Goal: Check status

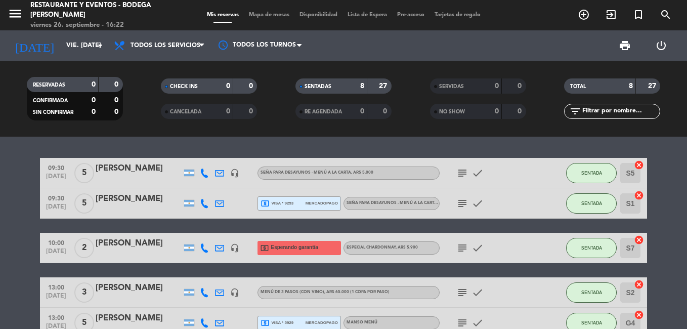
click at [460, 173] on icon "subject" at bounding box center [462, 173] width 12 height 12
click at [541, 178] on div at bounding box center [543, 173] width 27 height 30
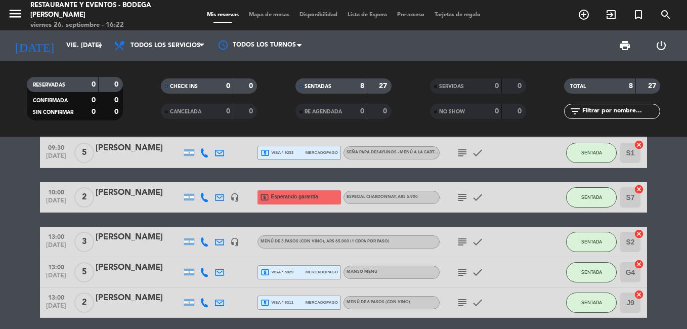
scroll to position [101, 0]
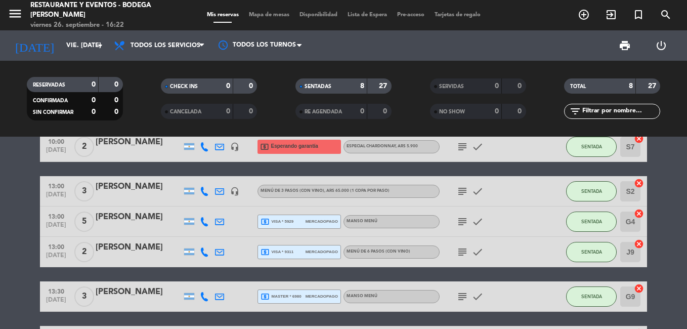
click at [462, 193] on icon "subject" at bounding box center [462, 191] width 12 height 12
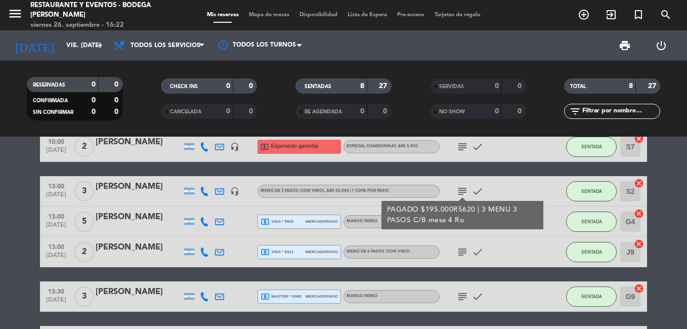
click at [496, 184] on div "subject PAGADO $195.000R5620 | 3 MENU 3 PASOS C/B mesa 4 Ro check" at bounding box center [484, 191] width 91 height 30
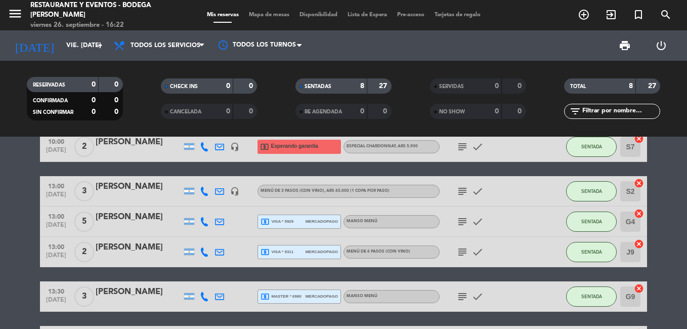
click at [463, 222] on icon "subject" at bounding box center [462, 221] width 12 height 12
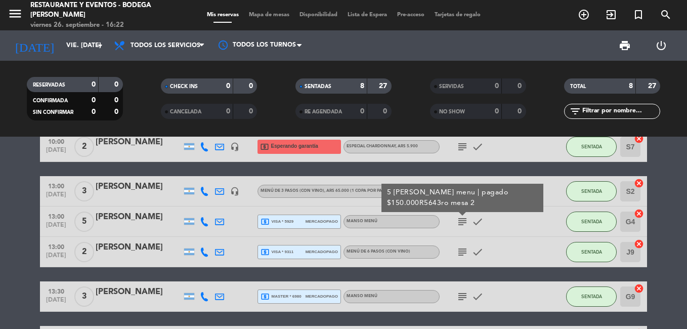
click at [511, 224] on div "subject 5 [PERSON_NAME] menu | pagado $150.000R5643ro mesa 2 check" at bounding box center [484, 221] width 91 height 30
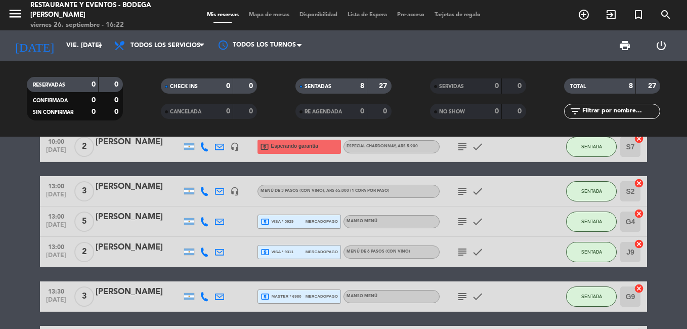
click at [461, 254] on icon "subject" at bounding box center [462, 252] width 12 height 12
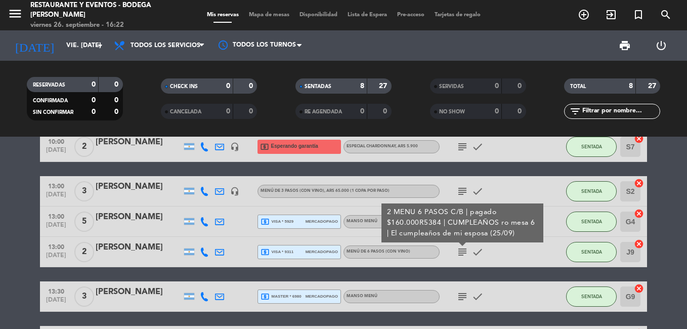
scroll to position [179, 0]
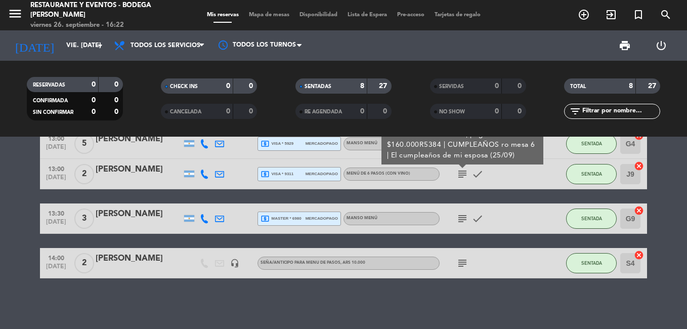
click at [462, 219] on icon "subject" at bounding box center [462, 218] width 12 height 12
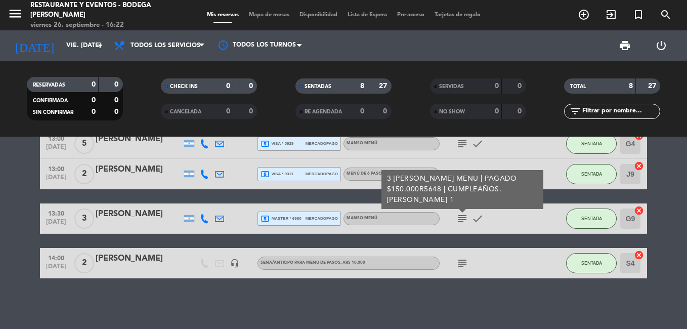
click at [463, 261] on icon "subject" at bounding box center [462, 263] width 12 height 12
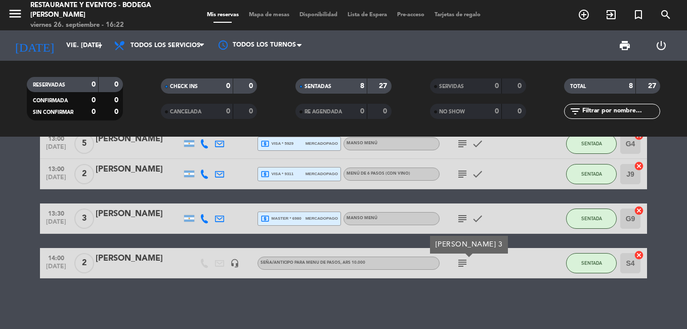
click at [464, 297] on div "09:30 [DATE] 5 [PERSON_NAME] headset_mic Seña para DESAYUNOS - MENÚ A LA CARTA …" at bounding box center [343, 233] width 687 height 192
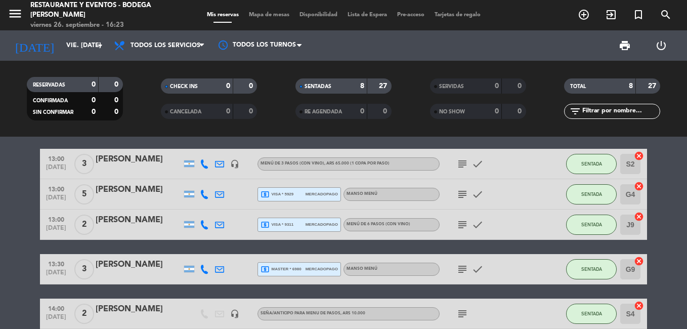
click at [461, 270] on icon "subject" at bounding box center [462, 269] width 12 height 12
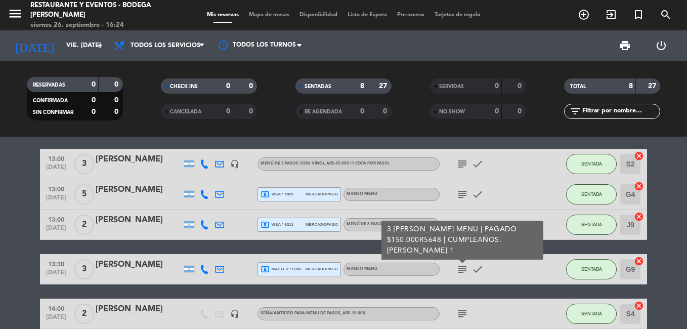
click at [529, 273] on div "subject 3 [PERSON_NAME] MENU | PAGADO $150.000R5648 | CUMPLEAÑOS. [PERSON_NAME]…" at bounding box center [484, 269] width 91 height 30
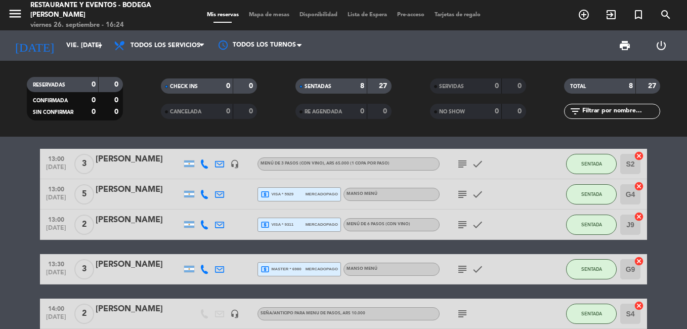
click at [459, 267] on icon "subject" at bounding box center [462, 269] width 12 height 12
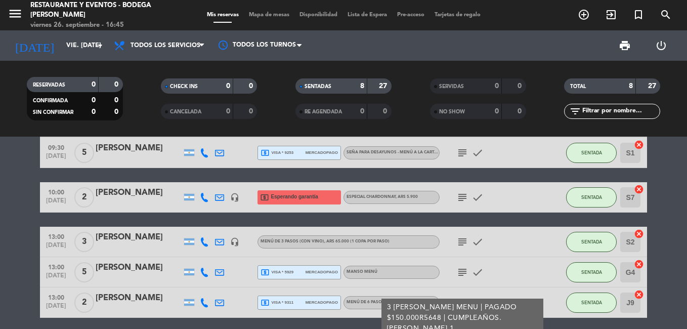
scroll to position [0, 0]
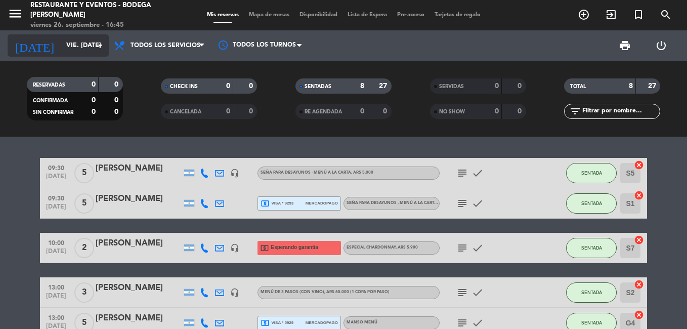
click at [91, 40] on input "vie. [DATE]" at bounding box center [103, 45] width 85 height 17
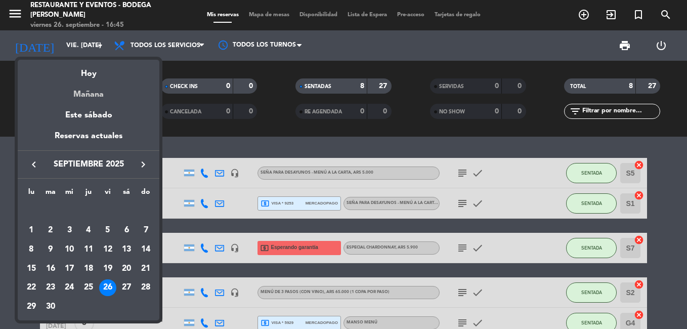
click at [96, 98] on div "Mañana" at bounding box center [89, 90] width 142 height 21
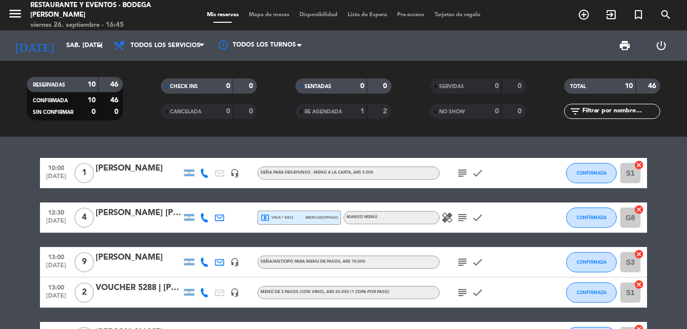
scroll to position [254, 0]
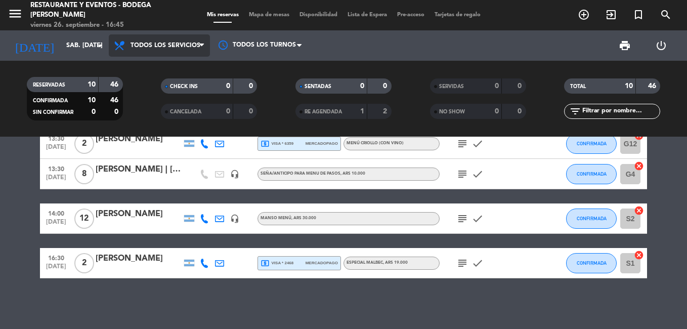
click at [156, 42] on span "Todos los servicios" at bounding box center [165, 45] width 70 height 7
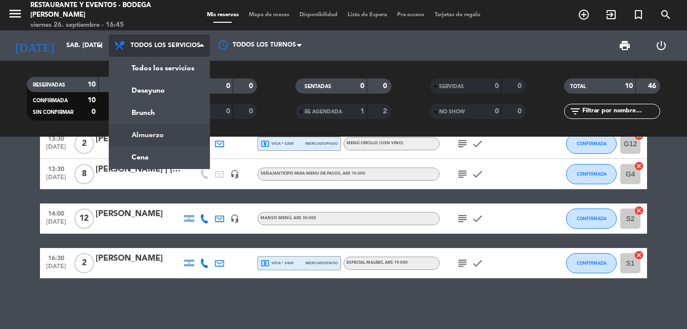
click at [163, 136] on div "menu Restaurante y Eventos - Bodega [PERSON_NAME] viernes 26. septiembre - 16:4…" at bounding box center [343, 68] width 687 height 137
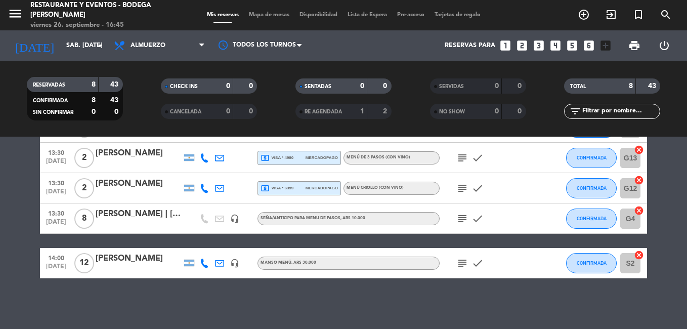
scroll to position [0, 0]
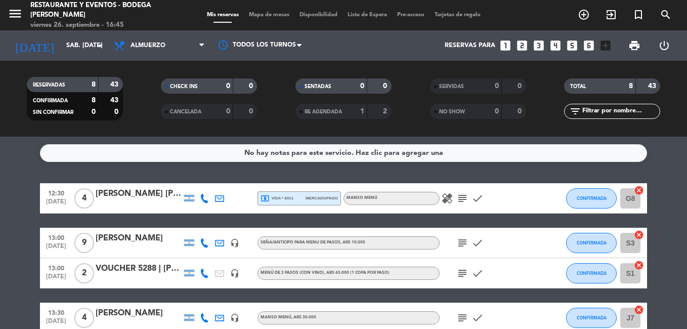
click at [447, 202] on icon "healing" at bounding box center [447, 198] width 12 height 12
click at [465, 200] on icon "subject" at bounding box center [462, 198] width 12 height 12
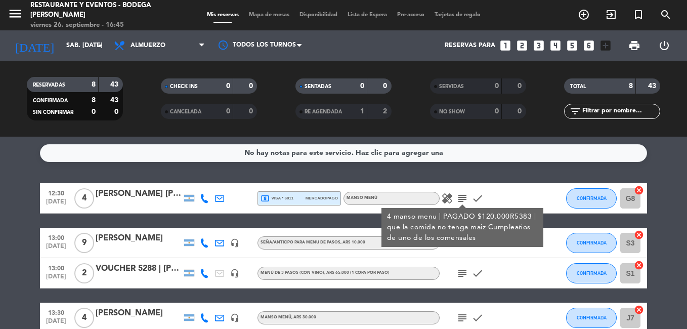
click at [465, 200] on icon "subject" at bounding box center [462, 198] width 12 height 12
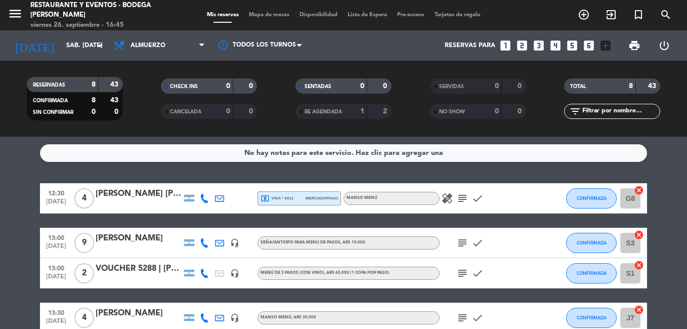
click at [462, 241] on icon "subject" at bounding box center [462, 243] width 12 height 12
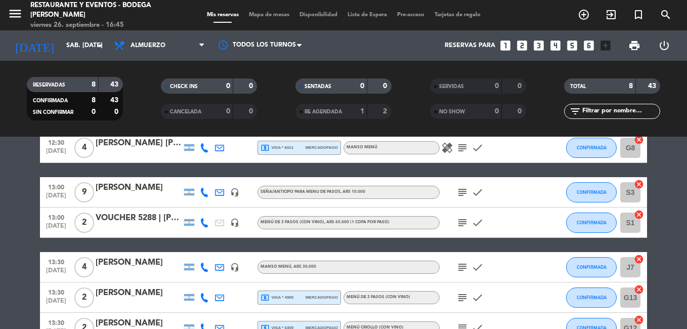
click at [461, 219] on icon "subject" at bounding box center [462, 222] width 12 height 12
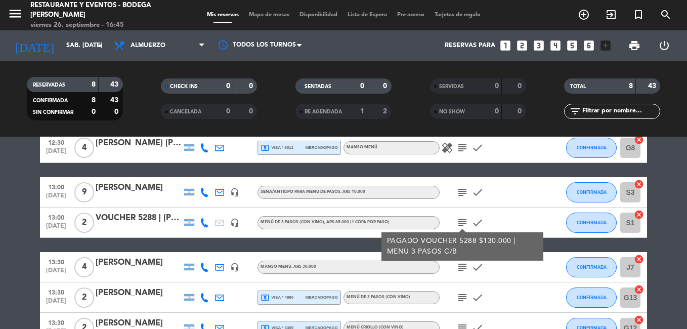
click at [461, 219] on icon "subject" at bounding box center [462, 222] width 12 height 12
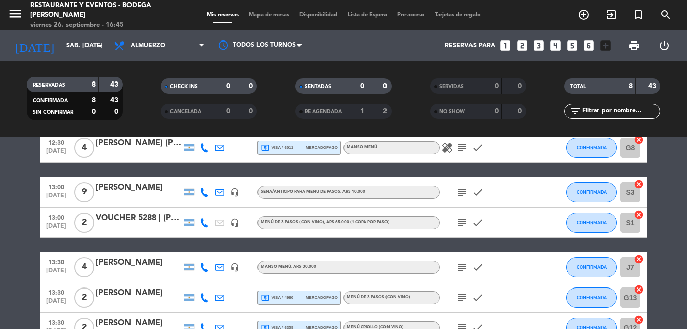
scroll to position [101, 0]
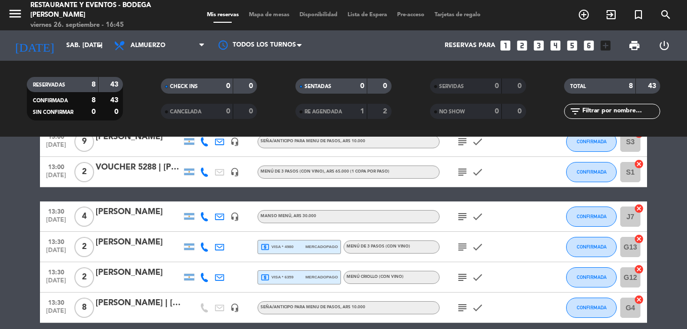
click at [460, 221] on icon "subject" at bounding box center [462, 216] width 12 height 12
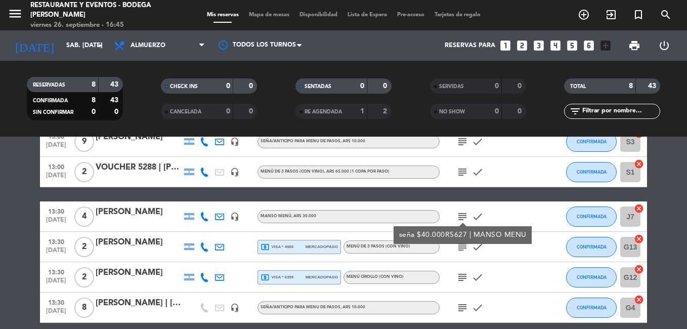
click at [460, 221] on icon "subject" at bounding box center [462, 216] width 12 height 12
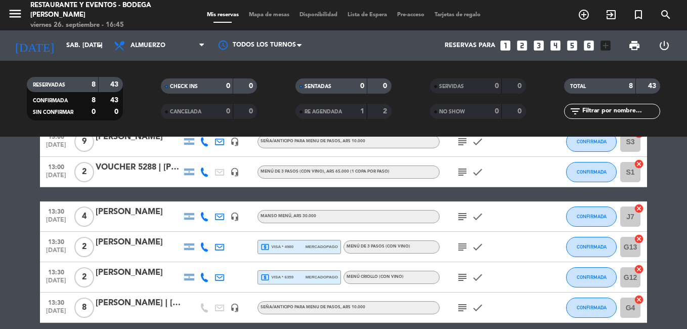
click at [467, 249] on icon "subject" at bounding box center [462, 247] width 12 height 12
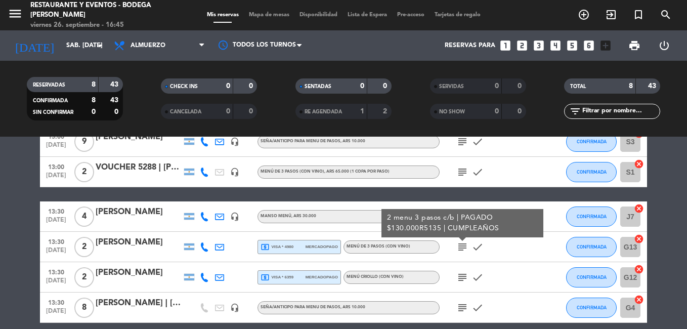
scroll to position [152, 0]
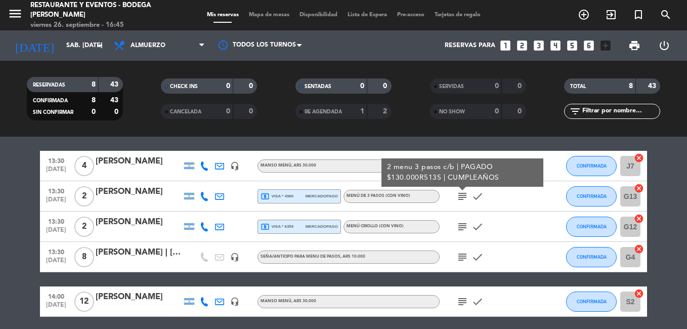
click at [466, 229] on icon "subject" at bounding box center [462, 226] width 12 height 12
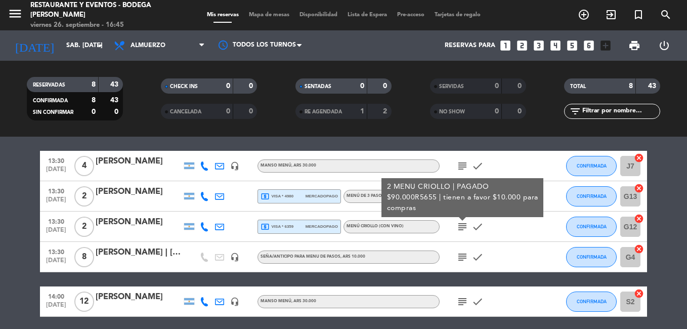
click at [466, 229] on icon "subject" at bounding box center [462, 226] width 12 height 12
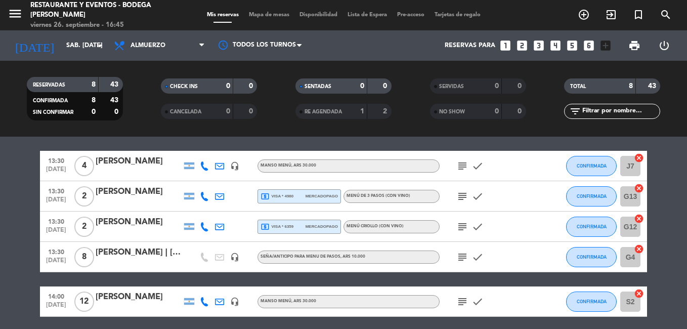
scroll to position [190, 0]
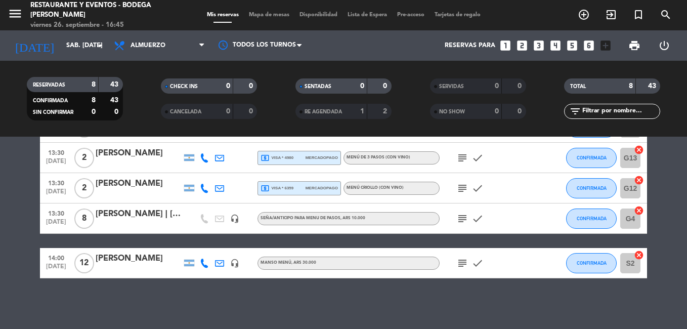
click at [464, 222] on icon "subject" at bounding box center [462, 218] width 12 height 12
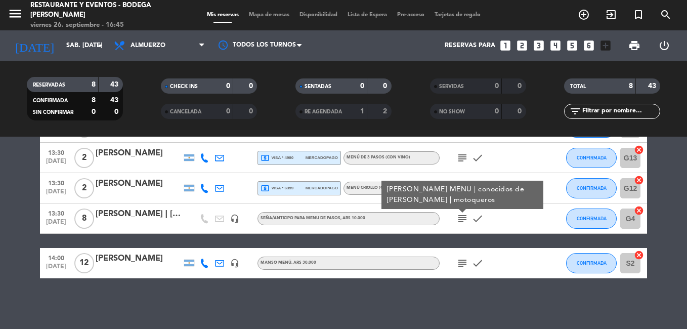
click at [465, 260] on icon "subject" at bounding box center [462, 263] width 12 height 12
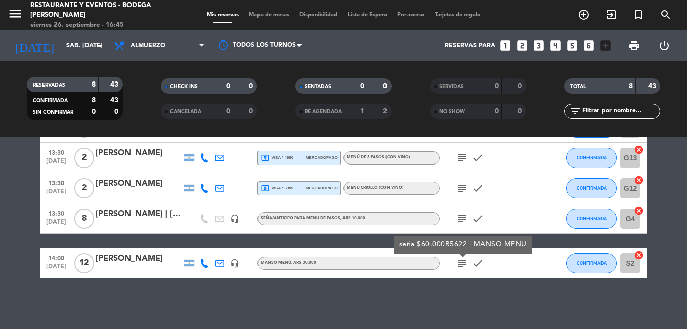
scroll to position [0, 0]
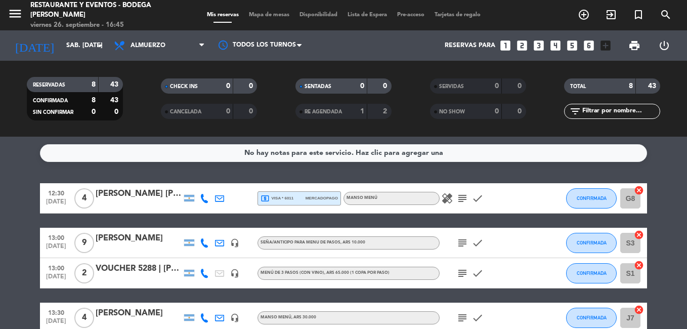
click at [460, 207] on div "healing subject check" at bounding box center [484, 198] width 91 height 30
click at [466, 202] on icon "subject" at bounding box center [462, 198] width 12 height 12
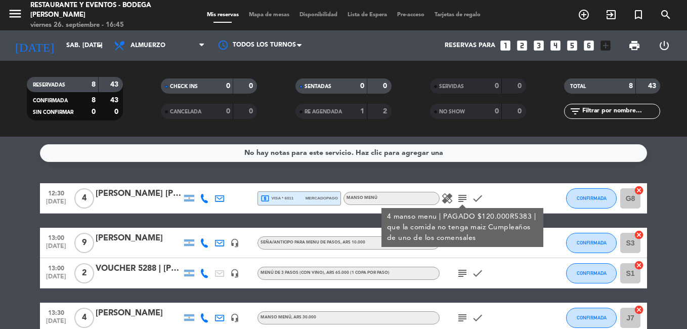
click at [466, 194] on icon "subject" at bounding box center [462, 198] width 12 height 12
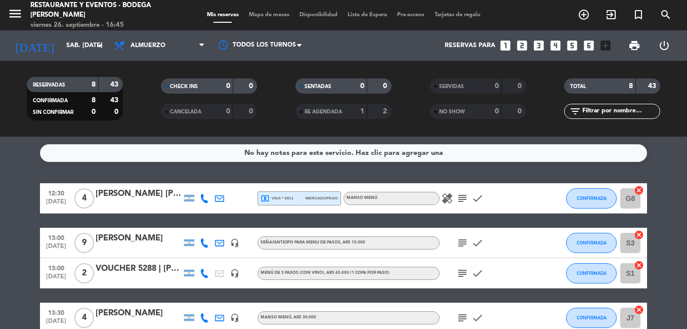
click at [463, 201] on icon "subject" at bounding box center [462, 198] width 12 height 12
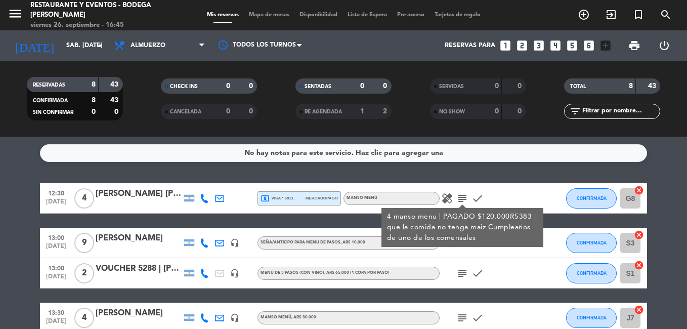
click at [463, 201] on icon "subject" at bounding box center [462, 198] width 12 height 12
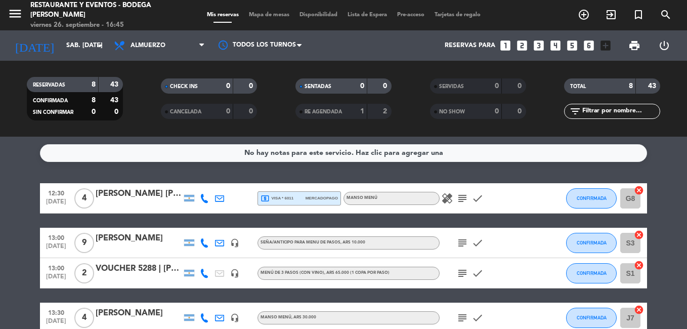
click at [459, 246] on icon "subject" at bounding box center [462, 243] width 12 height 12
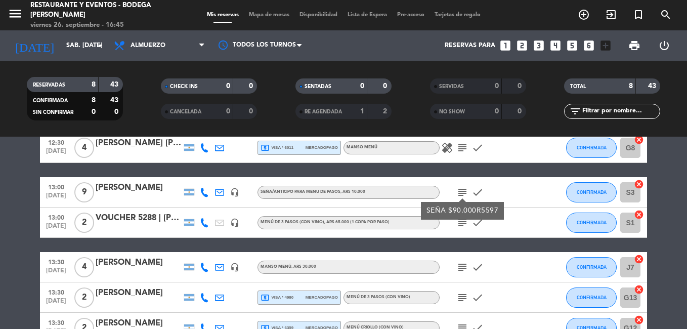
click at [459, 241] on div "12:30 [DATE] 4 [PERSON_NAME] [PERSON_NAME] [PERSON_NAME] local_atm visa * 6011 …" at bounding box center [343, 274] width 607 height 285
click at [461, 219] on icon "subject" at bounding box center [462, 222] width 12 height 12
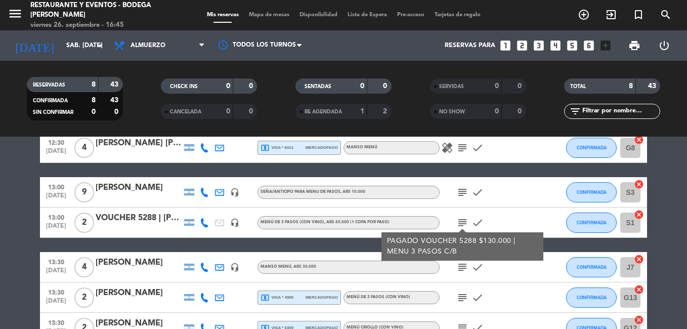
click at [461, 219] on icon "subject" at bounding box center [462, 222] width 12 height 12
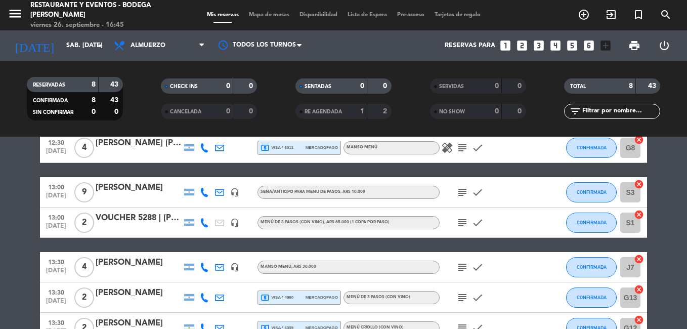
scroll to position [101, 0]
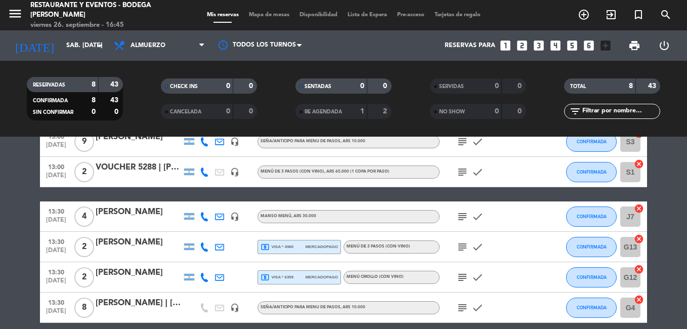
click at [461, 210] on icon "subject" at bounding box center [462, 216] width 12 height 12
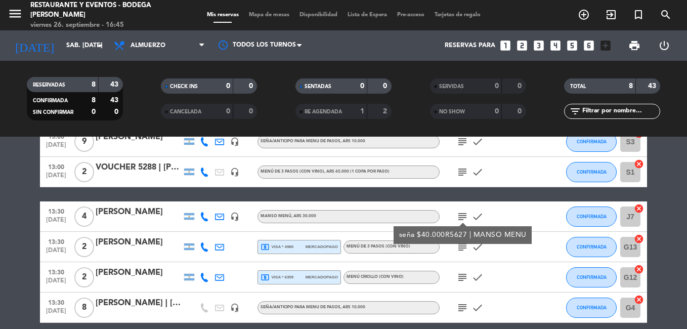
click at [461, 167] on icon "subject" at bounding box center [462, 172] width 12 height 12
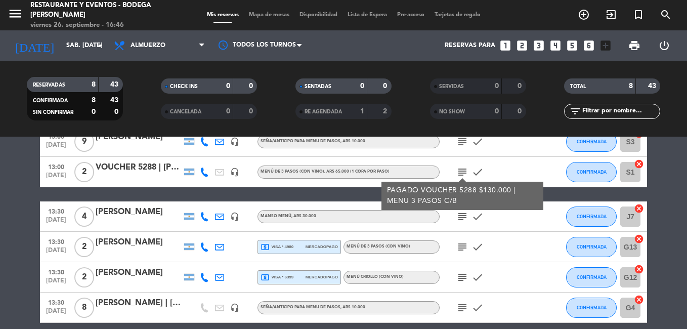
click at [464, 215] on icon "subject" at bounding box center [462, 216] width 12 height 12
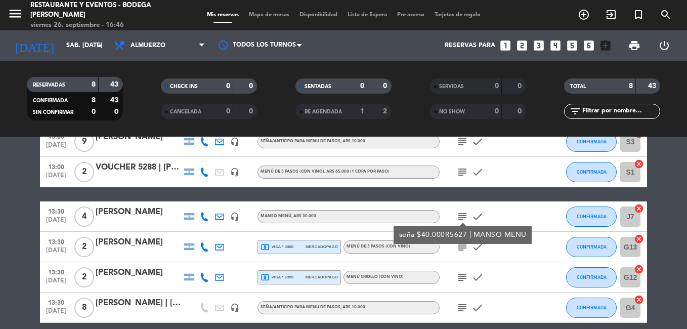
scroll to position [152, 0]
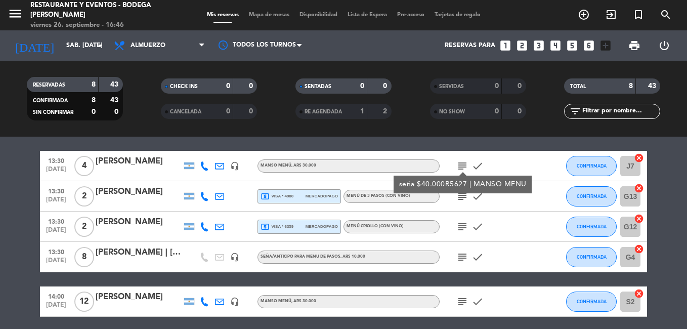
click at [468, 206] on div "subject check" at bounding box center [484, 196] width 91 height 30
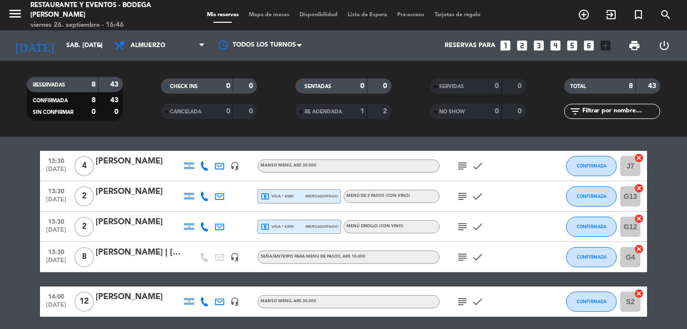
click at [463, 197] on icon "subject" at bounding box center [462, 196] width 12 height 12
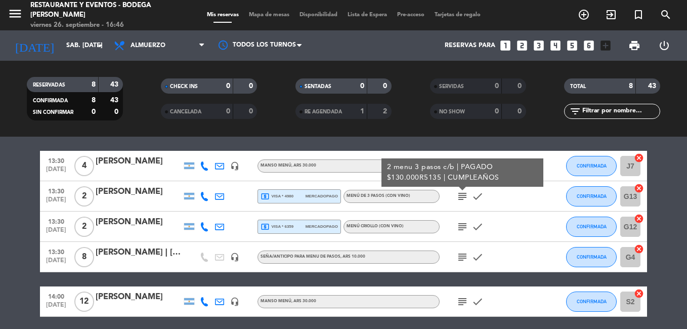
click at [467, 226] on icon "subject" at bounding box center [462, 226] width 12 height 12
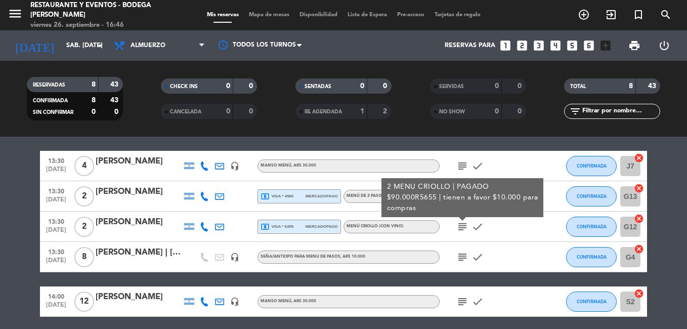
scroll to position [190, 0]
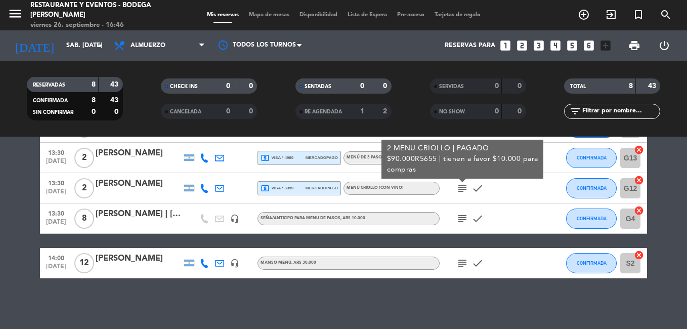
click at [465, 220] on icon "subject" at bounding box center [462, 218] width 12 height 12
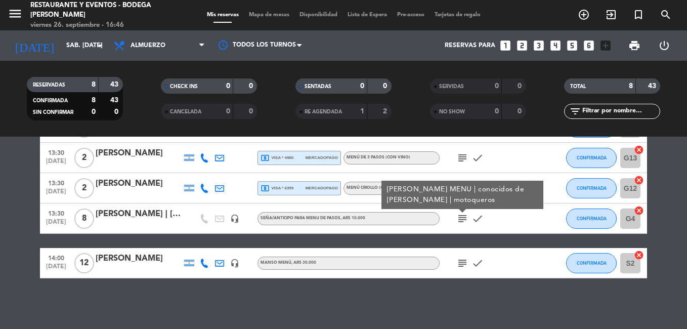
click at [467, 264] on icon "subject" at bounding box center [462, 263] width 12 height 12
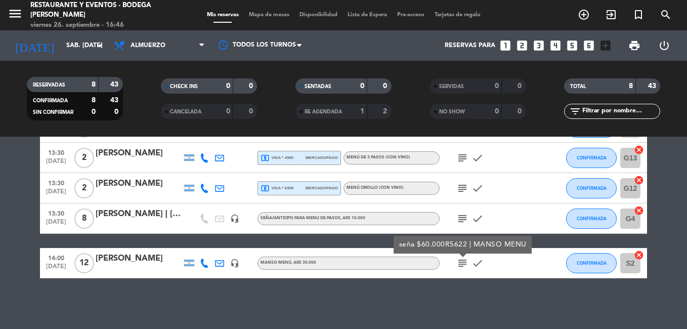
click at [457, 289] on div "No hay notas para este servicio. Haz clic para agregar una 12:30 [DATE] 4 [PERS…" at bounding box center [343, 233] width 687 height 192
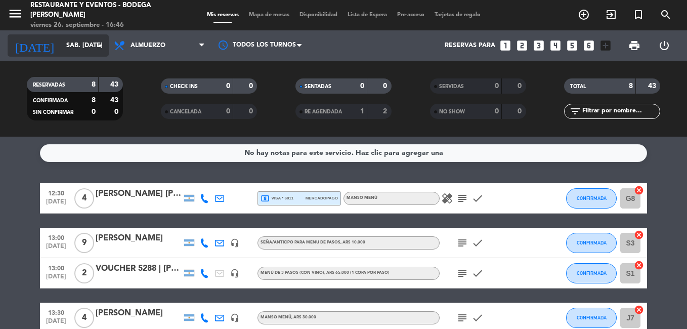
click at [62, 38] on input "sáb. [DATE]" at bounding box center [103, 45] width 85 height 17
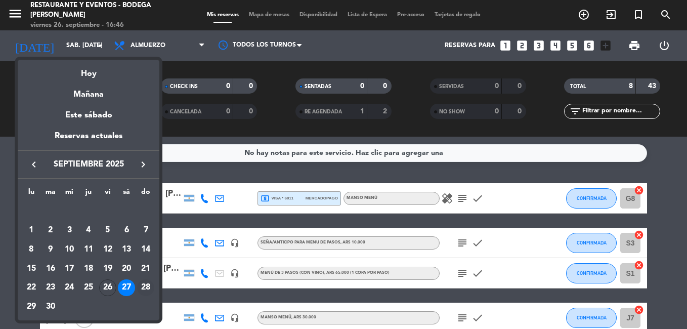
click at [146, 286] on div "28" at bounding box center [145, 287] width 17 height 17
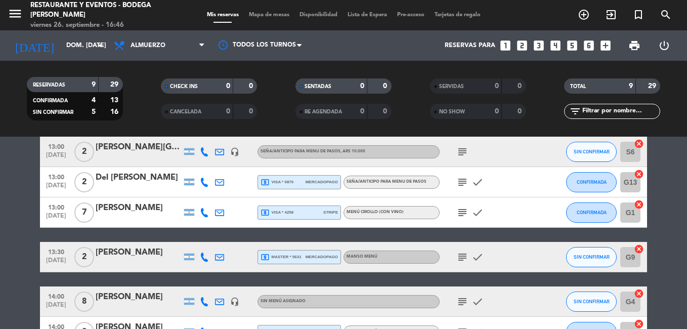
scroll to position [202, 0]
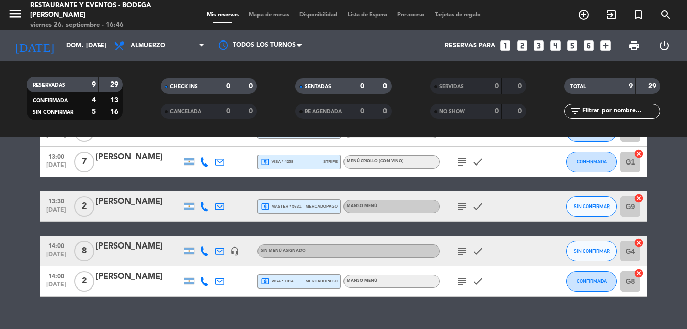
click at [462, 252] on icon "subject" at bounding box center [462, 251] width 12 height 12
click at [461, 285] on icon "subject" at bounding box center [462, 281] width 12 height 12
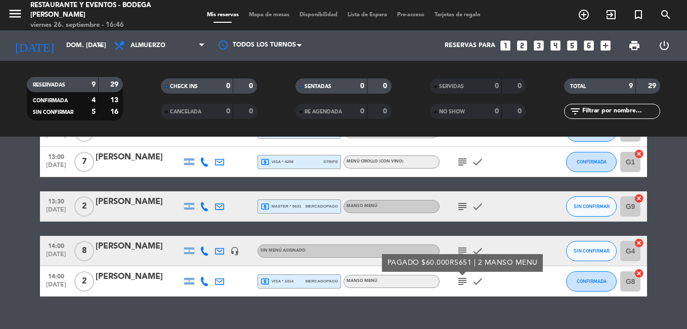
click at [455, 204] on span "subject" at bounding box center [462, 206] width 15 height 12
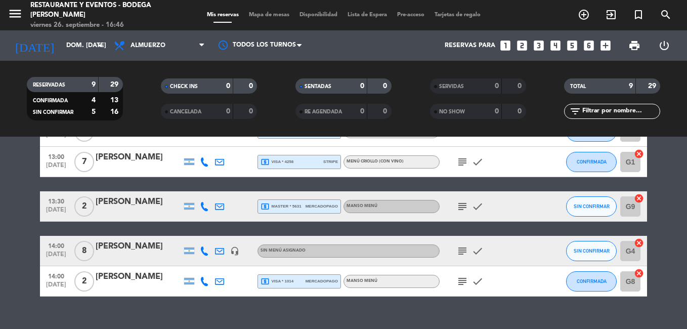
click at [465, 204] on icon "subject" at bounding box center [462, 206] width 12 height 12
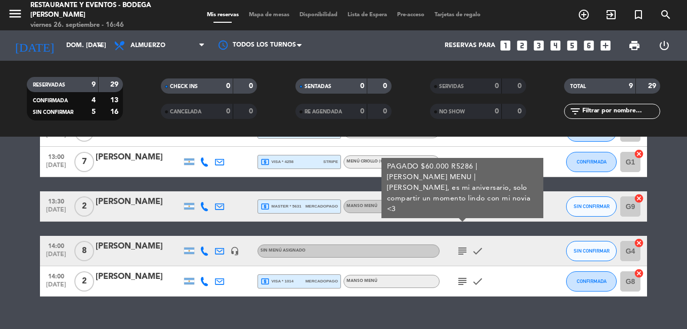
scroll to position [152, 0]
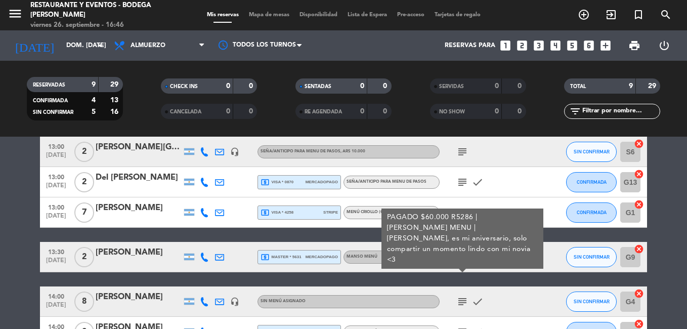
click at [461, 205] on div "subject check" at bounding box center [484, 212] width 91 height 30
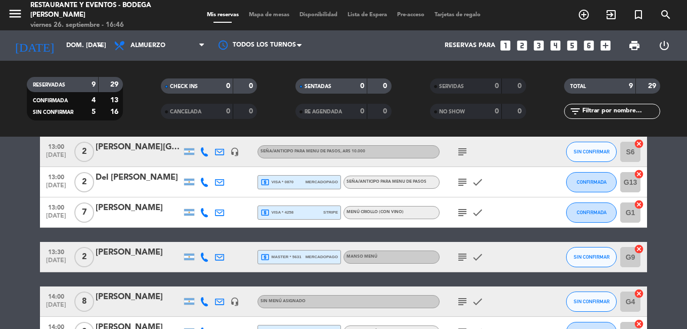
click at [461, 216] on icon "subject" at bounding box center [462, 212] width 12 height 12
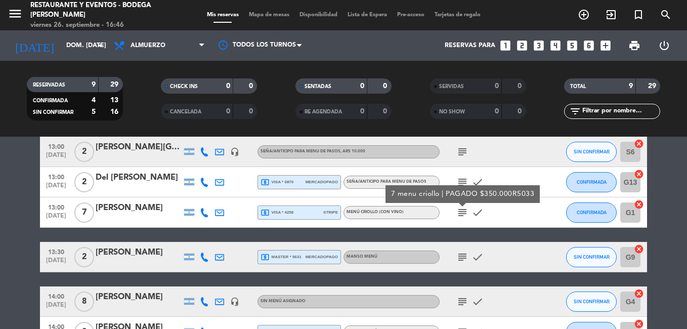
scroll to position [101, 0]
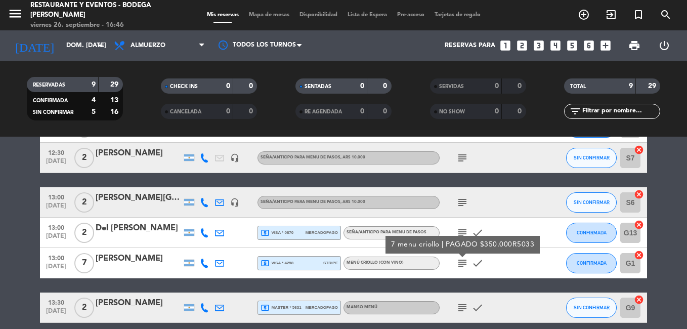
click at [462, 232] on icon "subject" at bounding box center [462, 233] width 12 height 12
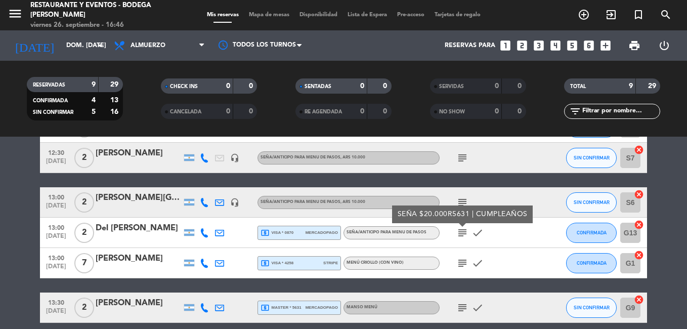
click at [462, 200] on icon "subject" at bounding box center [462, 202] width 12 height 12
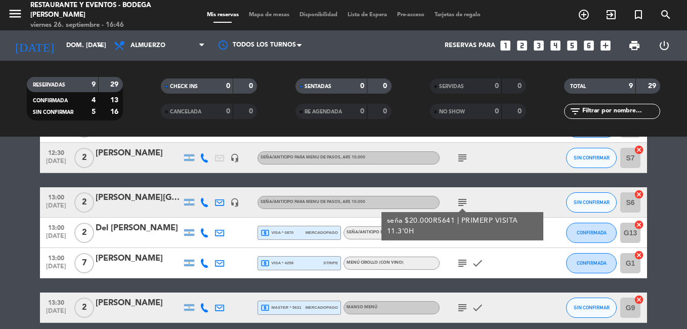
scroll to position [51, 0]
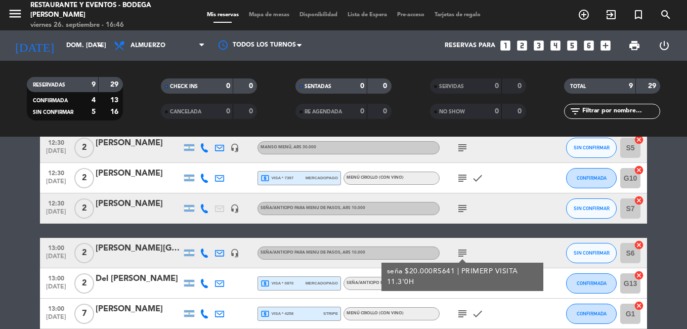
click at [462, 200] on div "subject" at bounding box center [484, 208] width 91 height 30
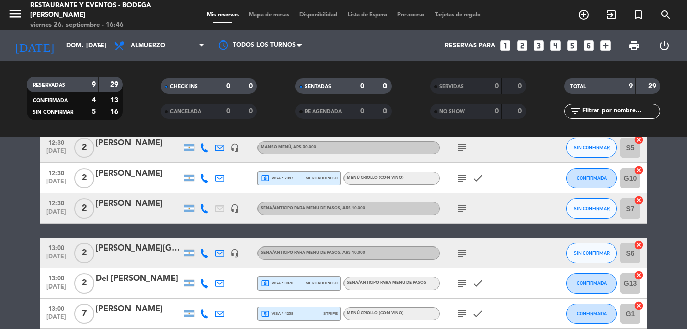
click at [462, 207] on icon "subject" at bounding box center [462, 208] width 12 height 12
click at [461, 183] on icon "subject" at bounding box center [462, 178] width 12 height 12
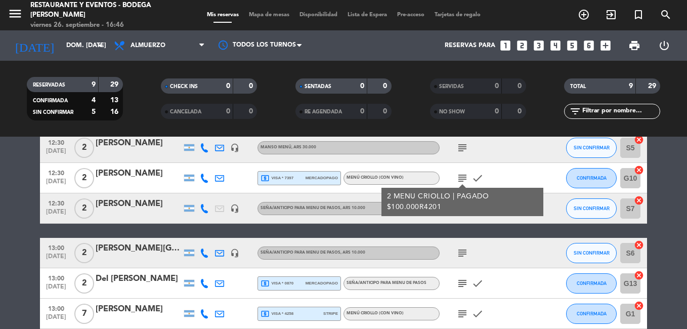
scroll to position [0, 0]
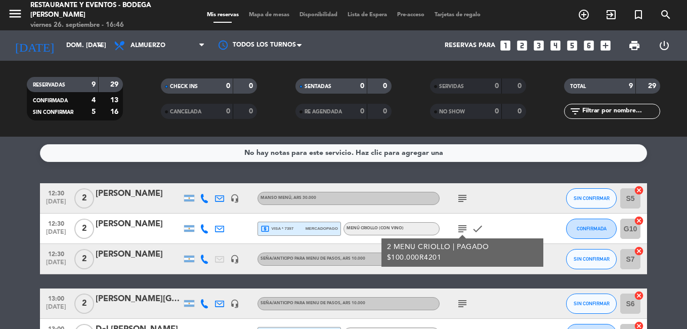
click at [462, 195] on icon "subject" at bounding box center [462, 198] width 12 height 12
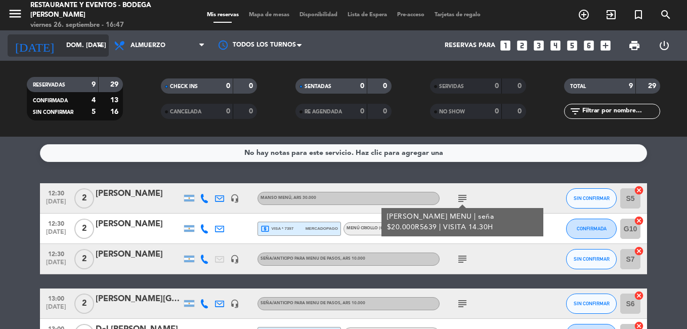
click at [61, 42] on input "dom. [DATE]" at bounding box center [103, 45] width 85 height 17
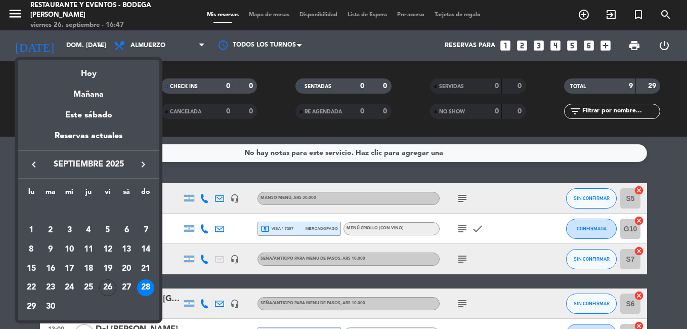
click at [283, 161] on div at bounding box center [343, 164] width 687 height 329
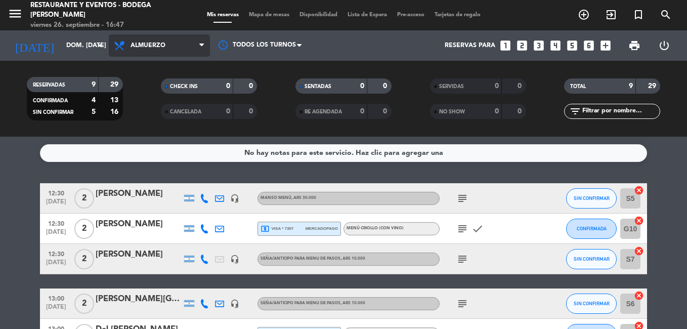
click at [145, 50] on span "Almuerzo" at bounding box center [159, 45] width 101 height 22
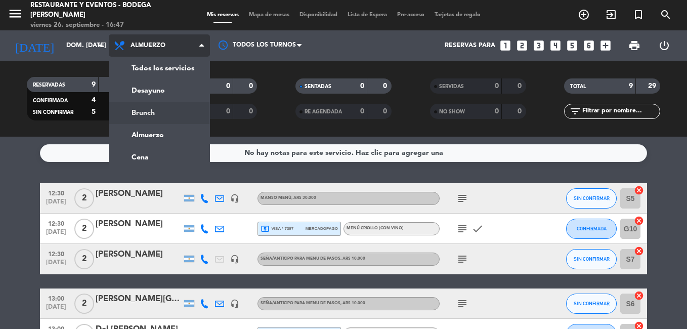
click at [164, 118] on div "menu Restaurante y Eventos - Bodega [PERSON_NAME] viernes 26. septiembre - 16:4…" at bounding box center [343, 68] width 687 height 137
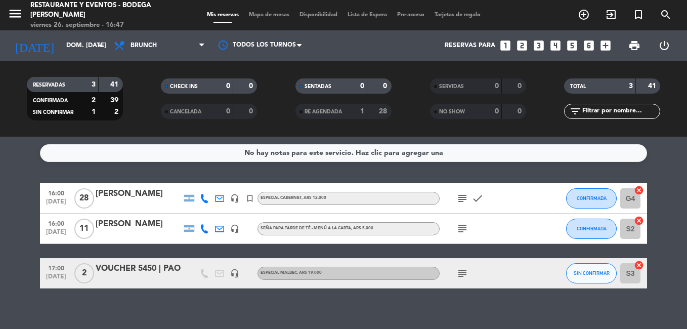
click at [454, 271] on div "subject" at bounding box center [484, 273] width 91 height 30
click at [463, 271] on icon "subject" at bounding box center [462, 273] width 12 height 12
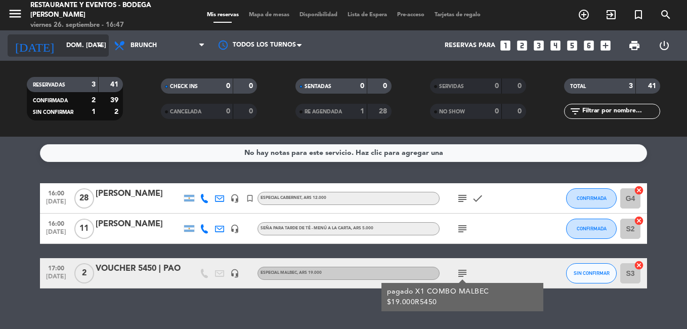
click at [61, 38] on input "dom. [DATE]" at bounding box center [103, 45] width 85 height 17
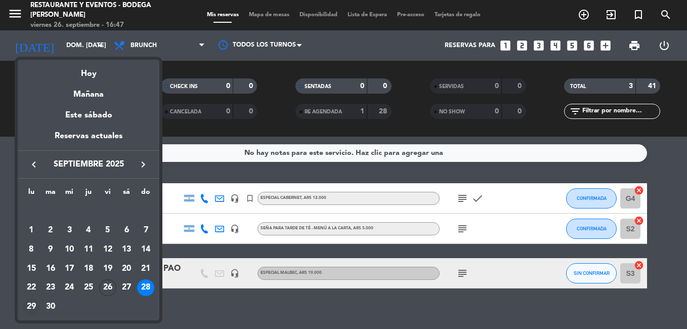
click at [33, 306] on div "29" at bounding box center [31, 306] width 17 height 17
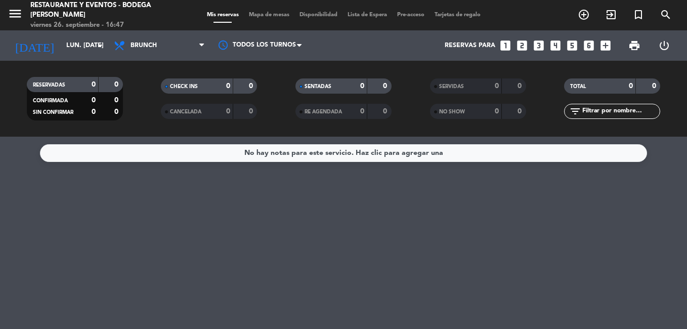
click at [150, 47] on span "Brunch" at bounding box center [143, 45] width 26 height 7
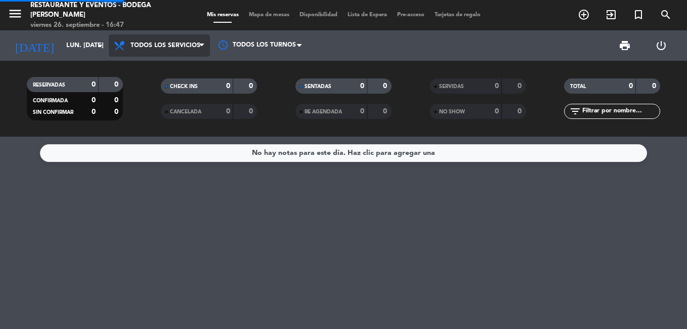
click at [166, 69] on div "menu Restaurante y Eventos - Bodega [PERSON_NAME] viernes 26. septiembre - 16:4…" at bounding box center [343, 68] width 687 height 137
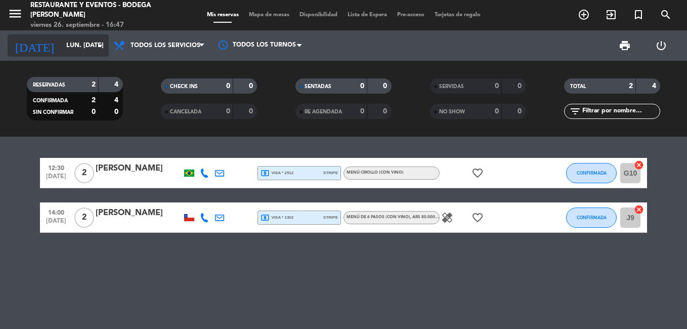
click at [76, 43] on input "lun. [DATE]" at bounding box center [103, 45] width 85 height 17
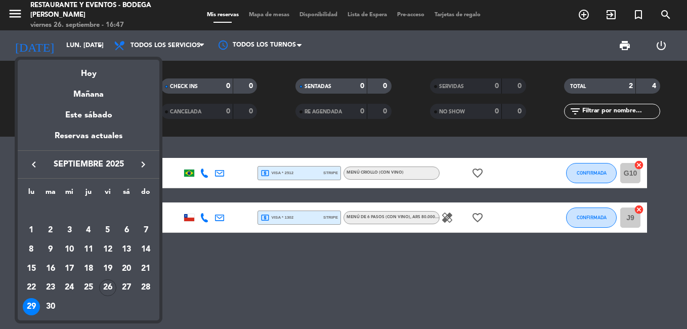
click at [169, 269] on div at bounding box center [343, 164] width 687 height 329
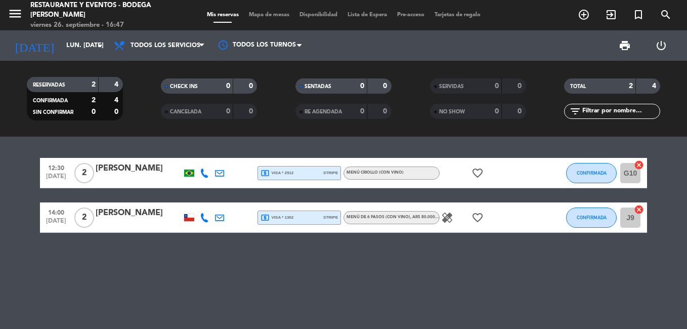
click at [190, 216] on div at bounding box center [189, 217] width 10 height 7
click at [190, 249] on div "12:30 [DATE] 2 [PERSON_NAME] local_atm visa * 2512 stripe MENÚ CRIOLLO (Con vin…" at bounding box center [343, 233] width 687 height 192
click at [133, 213] on div "[PERSON_NAME]" at bounding box center [139, 212] width 86 height 13
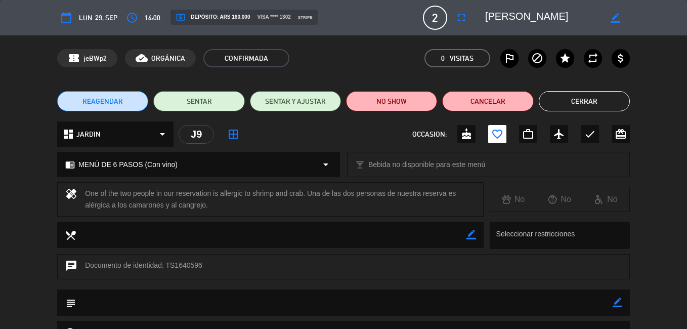
click at [579, 91] on button "Cerrar" at bounding box center [584, 101] width 91 height 20
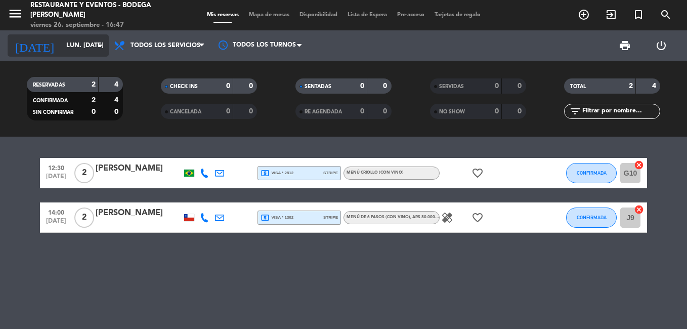
click at [97, 45] on icon "arrow_drop_down" at bounding box center [100, 45] width 12 height 12
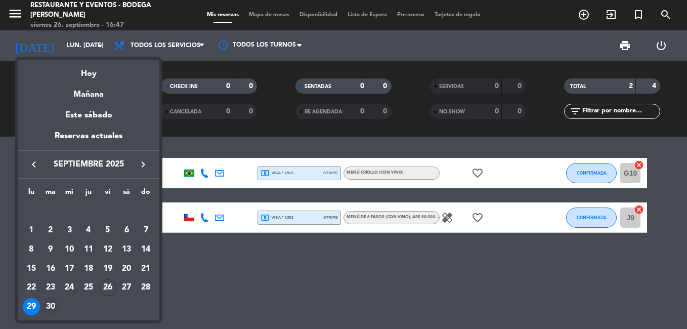
click at [49, 310] on div "30" at bounding box center [50, 306] width 17 height 17
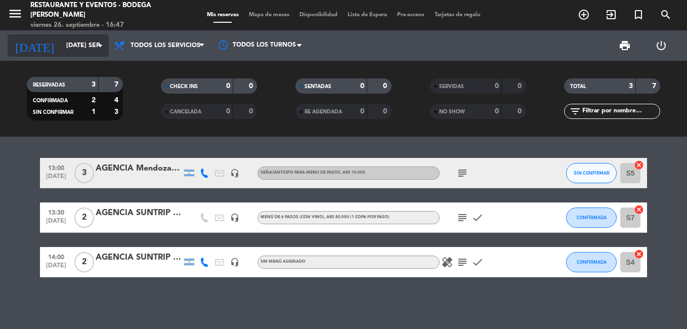
click at [80, 45] on input "[DATE] sep." at bounding box center [103, 45] width 85 height 17
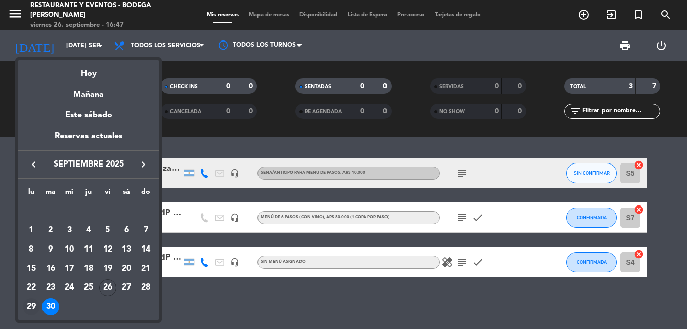
click at [30, 309] on div "29" at bounding box center [31, 306] width 17 height 17
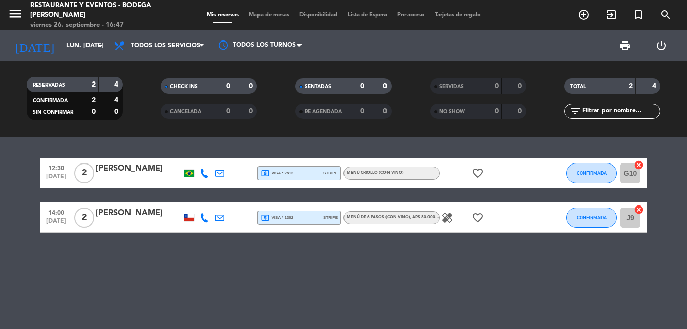
click at [189, 218] on div at bounding box center [189, 217] width 10 height 7
click at [150, 214] on div "[PERSON_NAME]" at bounding box center [139, 212] width 86 height 13
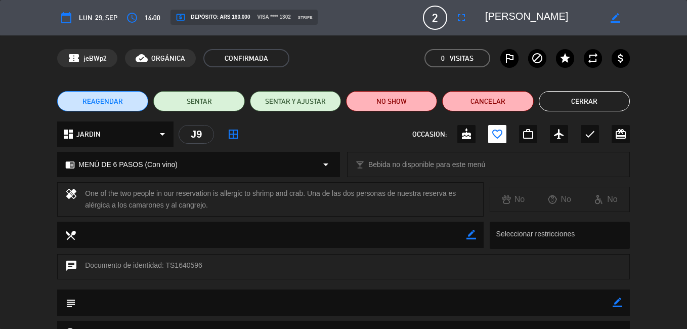
click at [614, 20] on icon "border_color" at bounding box center [615, 18] width 10 height 10
click at [590, 17] on textarea at bounding box center [543, 18] width 116 height 18
click at [582, 104] on button "Cerrar" at bounding box center [584, 101] width 91 height 20
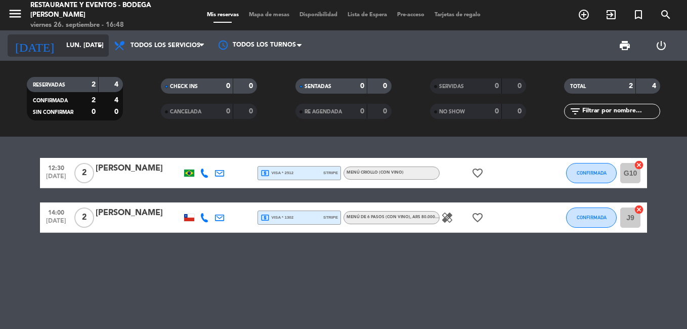
click at [66, 45] on input "lun. [DATE]" at bounding box center [103, 45] width 85 height 17
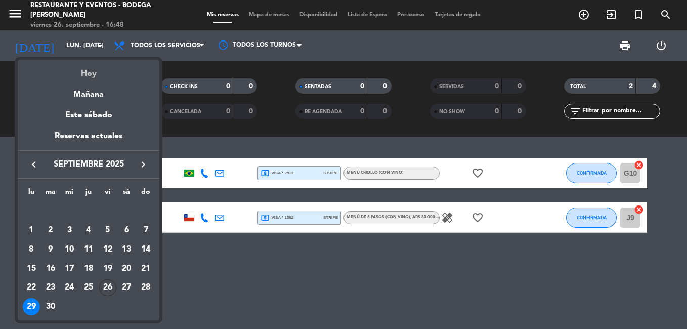
click at [85, 70] on div "Hoy" at bounding box center [89, 70] width 142 height 21
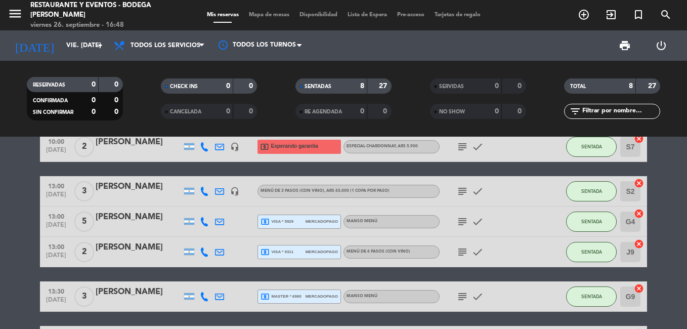
scroll to position [179, 0]
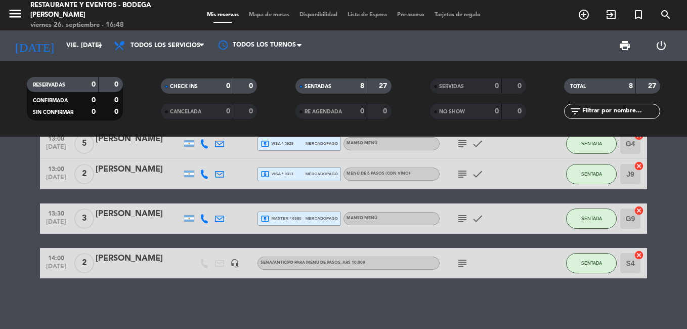
click at [14, 193] on bookings-row "09:30 [DATE] 5 [PERSON_NAME] headset_mic Seña para DESAYUNOS - MENÚ A LA CARTA …" at bounding box center [343, 128] width 687 height 299
click at [61, 52] on input "vie. [DATE]" at bounding box center [103, 45] width 85 height 17
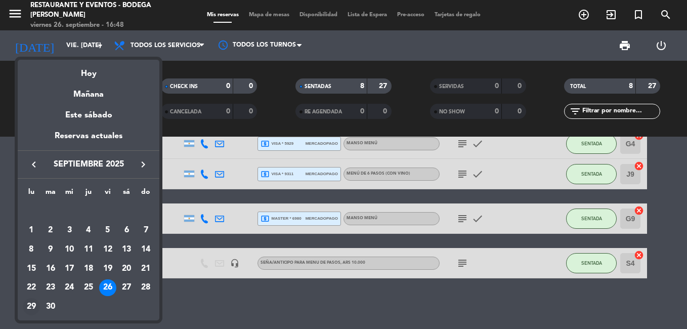
click at [31, 308] on div "29" at bounding box center [31, 306] width 17 height 17
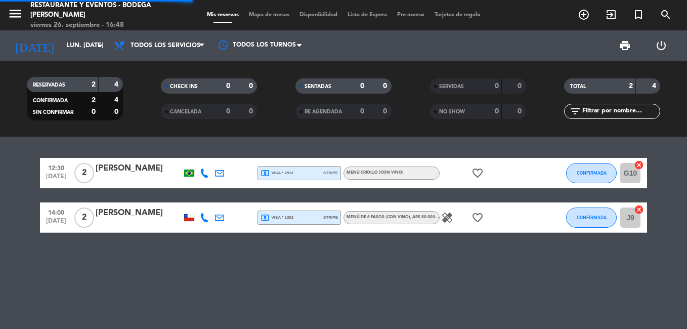
scroll to position [0, 0]
click at [143, 216] on div "[PERSON_NAME]" at bounding box center [139, 212] width 86 height 13
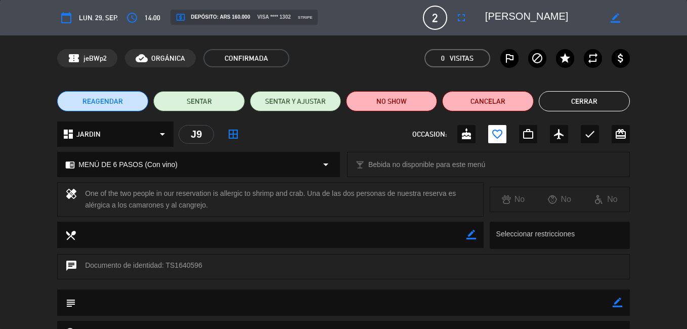
click at [604, 100] on button "Cerrar" at bounding box center [584, 101] width 91 height 20
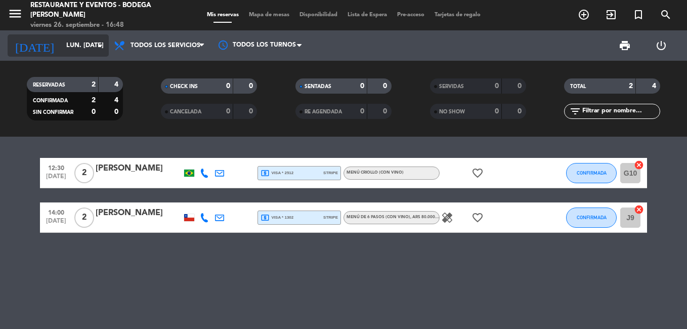
click at [77, 43] on input "lun. [DATE]" at bounding box center [103, 45] width 85 height 17
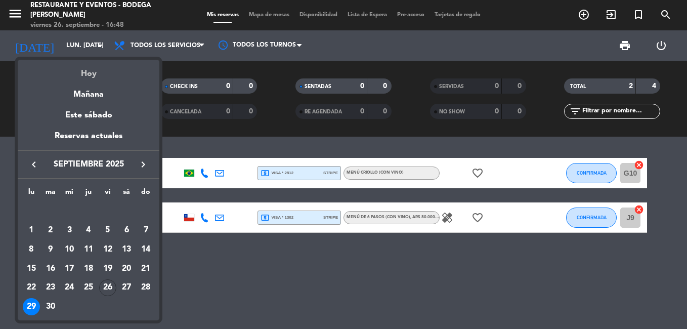
click at [83, 67] on div "Hoy" at bounding box center [89, 70] width 142 height 21
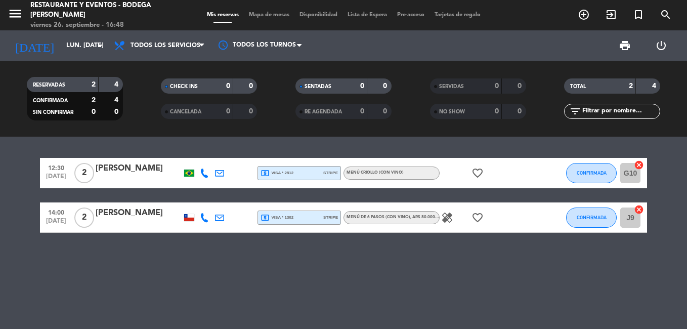
type input "vie. [DATE]"
